Goal: Task Accomplishment & Management: Complete application form

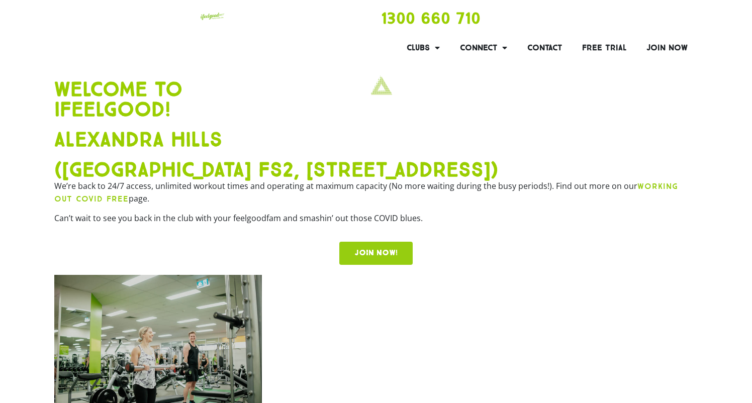
scroll to position [6, 0]
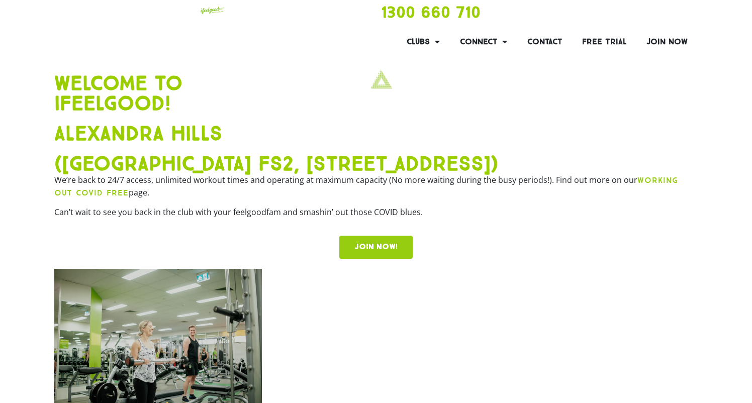
click at [0, 0] on link "Contact" at bounding box center [0, 0] width 0 height 0
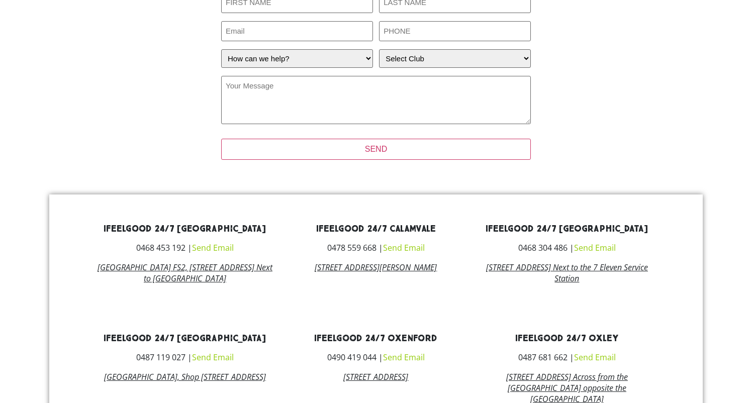
scroll to position [321, 0]
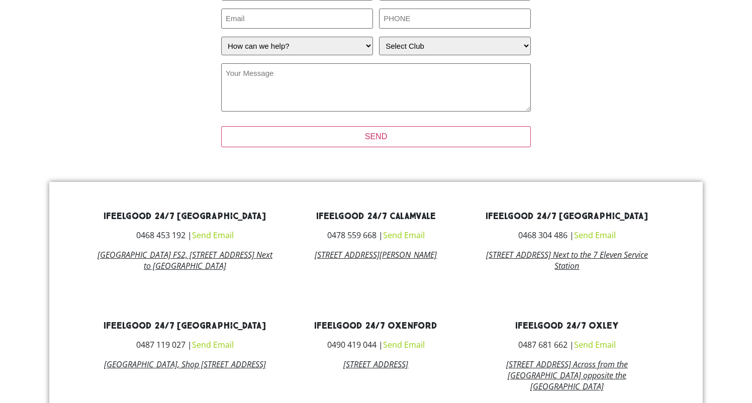
type input "Physiodynamics"
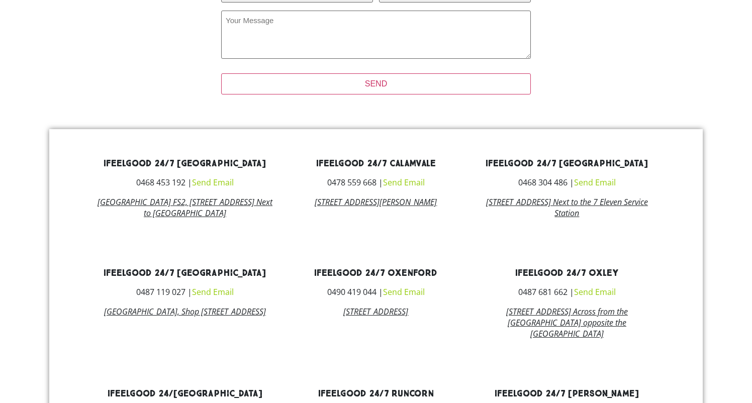
scroll to position [393, 0]
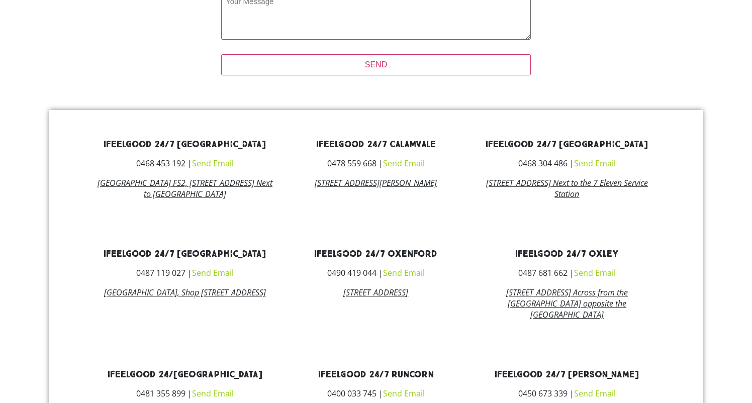
type input "[EMAIL_ADDRESS][DOMAIN_NAME]"
click at [0, 0] on input "32849444" at bounding box center [0, 0] width 0 height 0
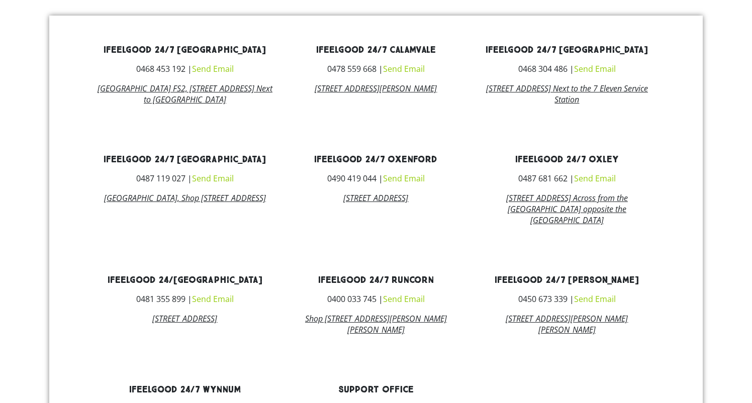
scroll to position [491, 0]
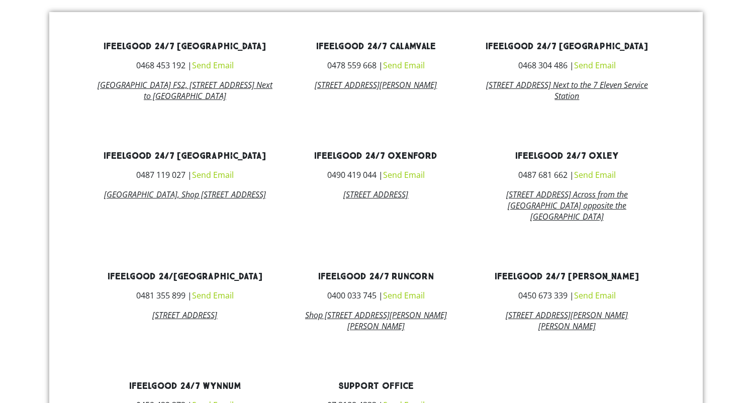
type input "32869444"
select select "I have a question about joining"
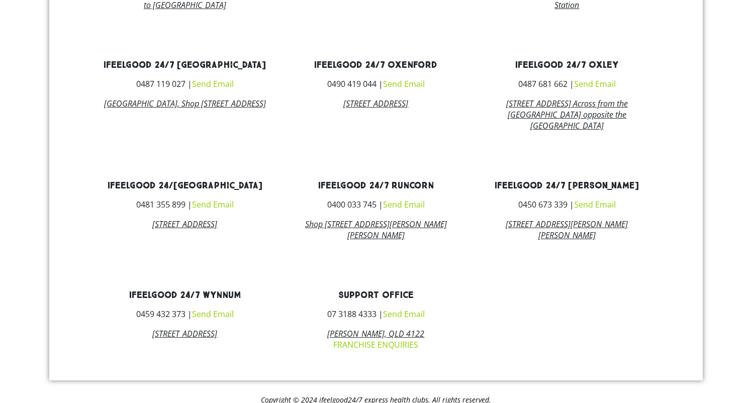
scroll to position [583, 0]
select select "Alexandra Hills"
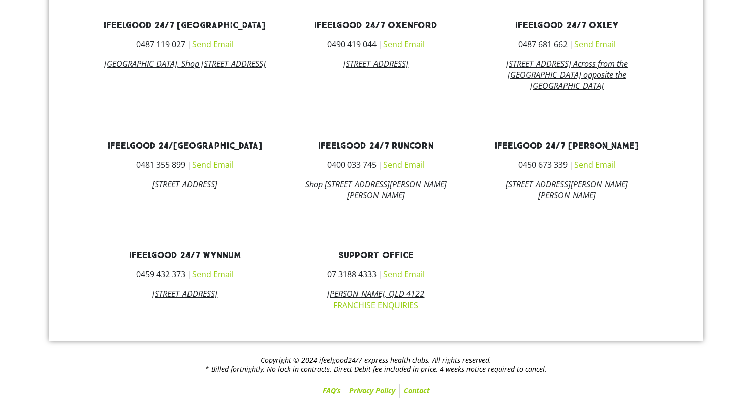
scroll to position [649, 0]
click at [0, 0] on span "Send" at bounding box center [0, 0] width 0 height 0
type input "Physiodynamics"
click at [0, 0] on span "Send" at bounding box center [0, 0] width 0 height 0
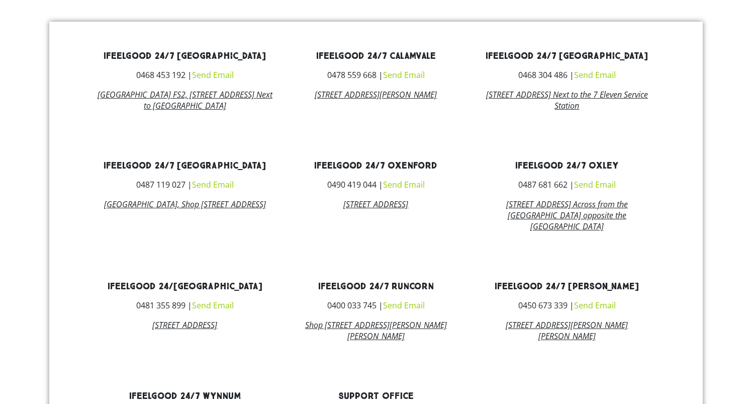
scroll to position [296, 0]
